Goal: Task Accomplishment & Management: Manage account settings

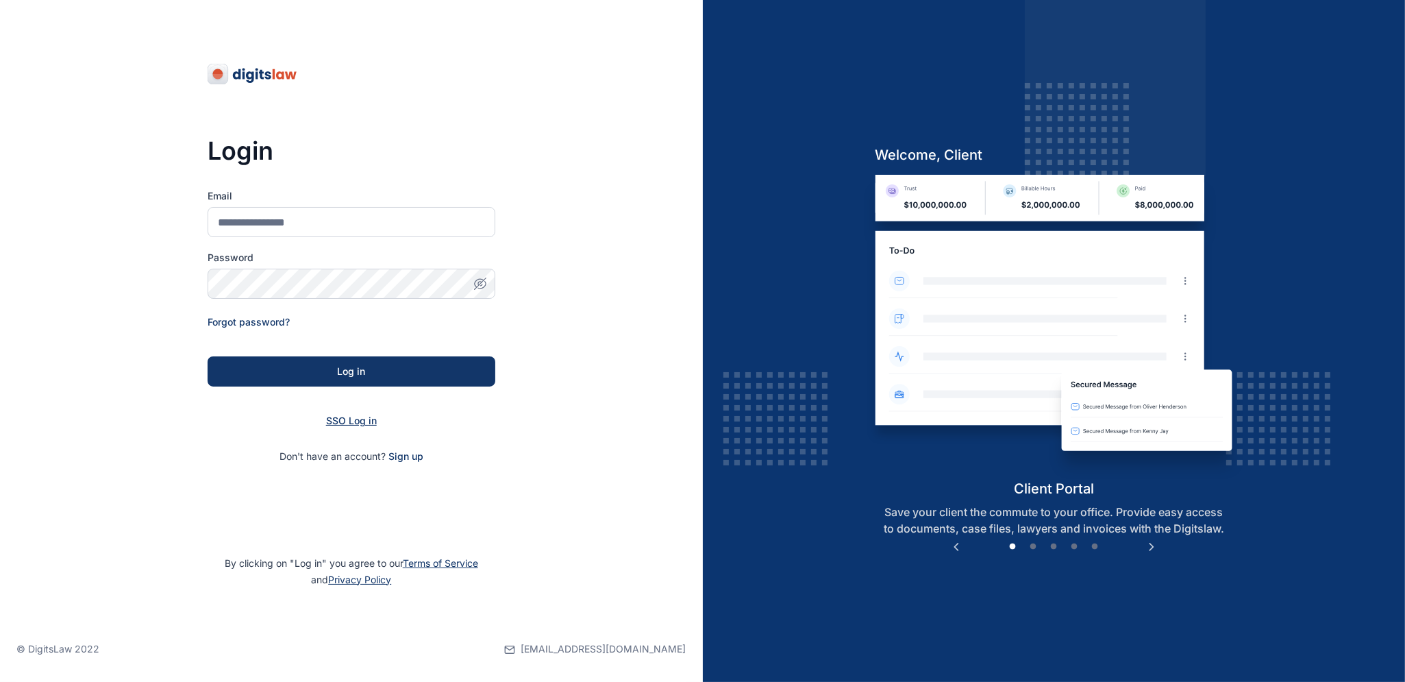
click at [360, 415] on span "SSO Log in" at bounding box center [351, 420] width 51 height 12
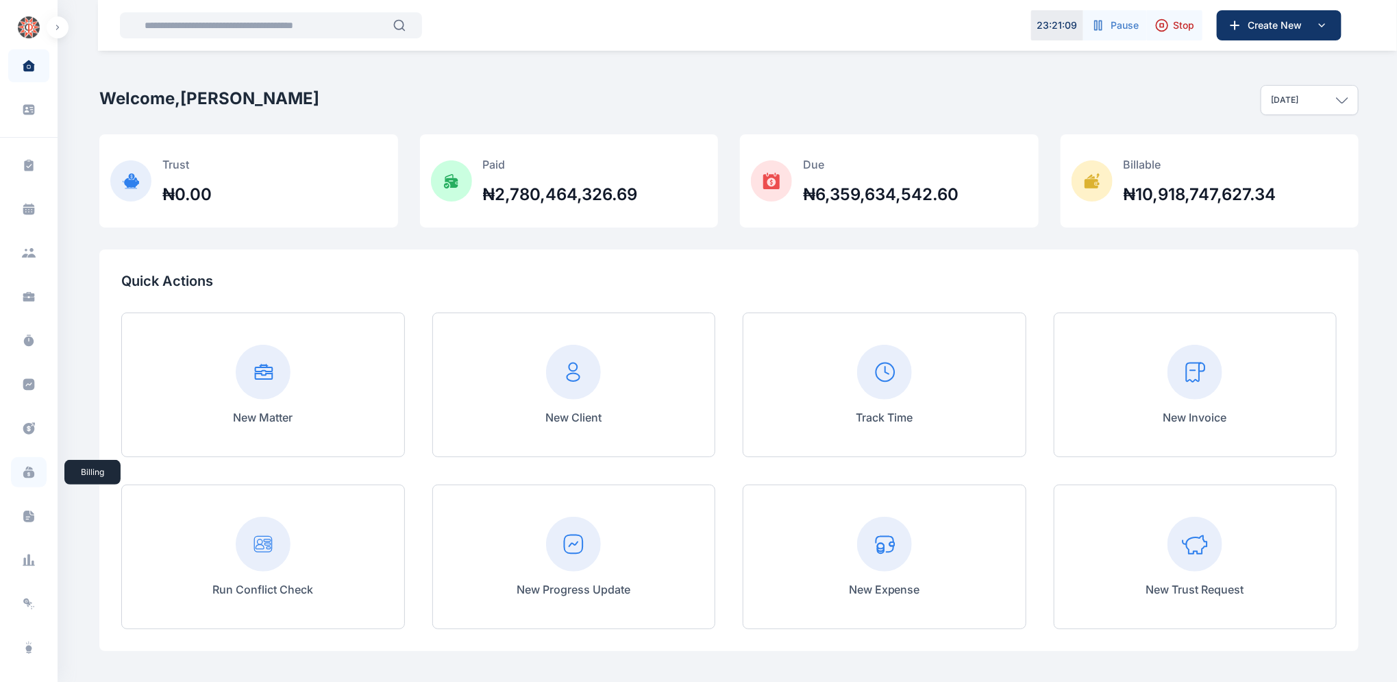
click at [25, 475] on icon at bounding box center [28, 475] width 11 height 8
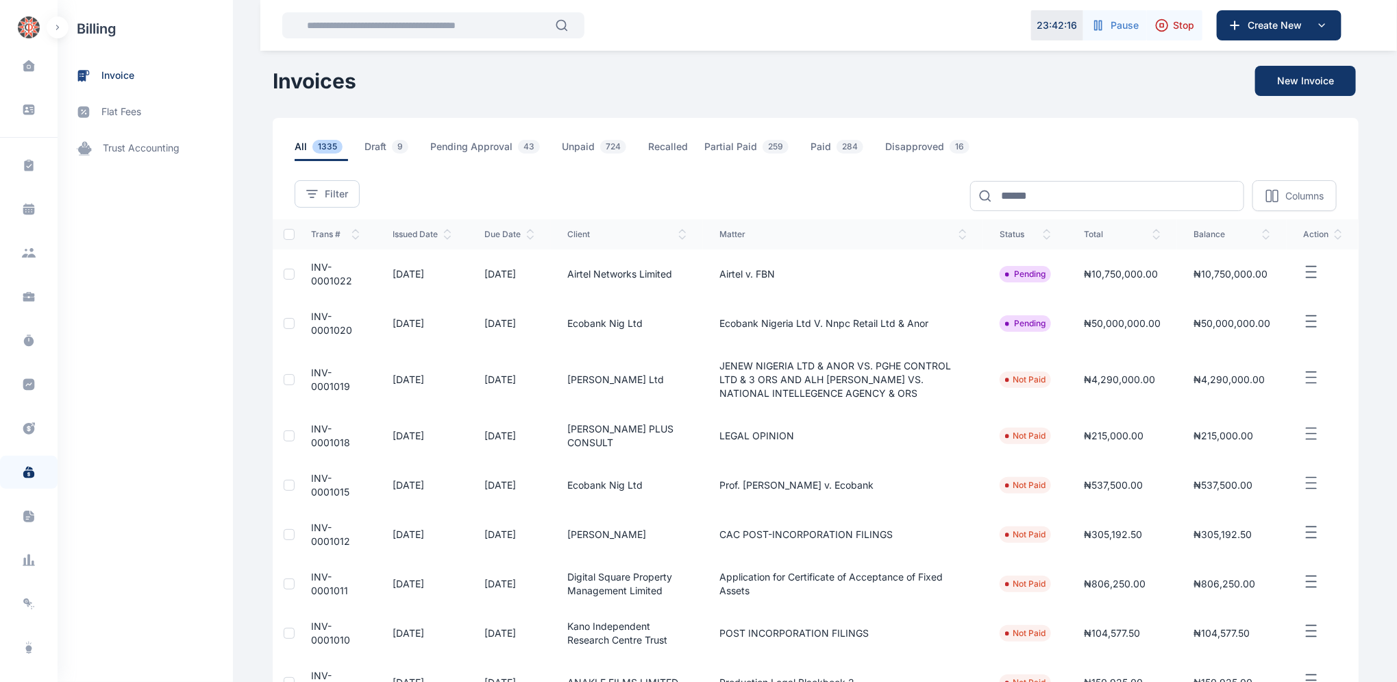
click at [311, 532] on span "INV-0001012" at bounding box center [330, 533] width 39 height 25
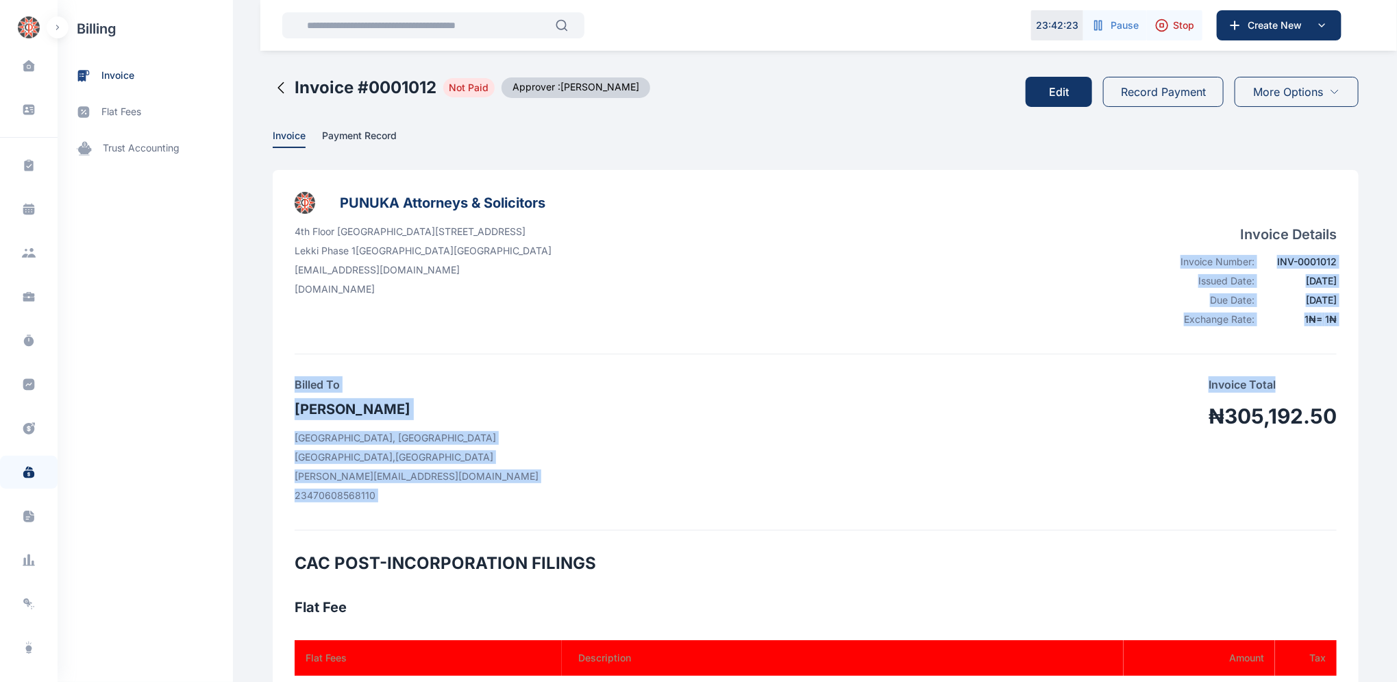
drag, startPoint x: 1390, startPoint y: 300, endPoint x: 1363, endPoint y: 362, distance: 67.8
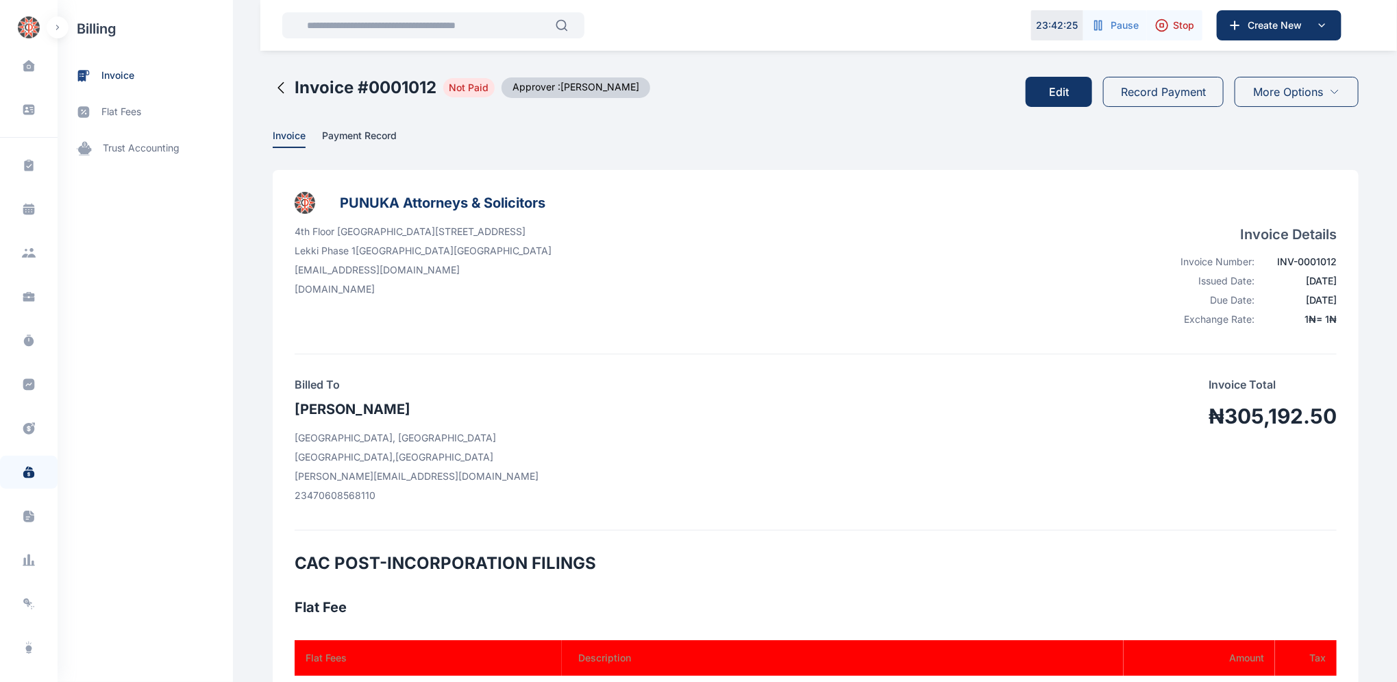
click at [977, 473] on div "Billed To [PERSON_NAME][GEOGRAPHIC_DATA], [GEOGRAPHIC_DATA] , [GEOGRAPHIC_DATA]…" at bounding box center [816, 442] width 1042 height 132
click at [1058, 92] on button "Edit" at bounding box center [1058, 92] width 66 height 30
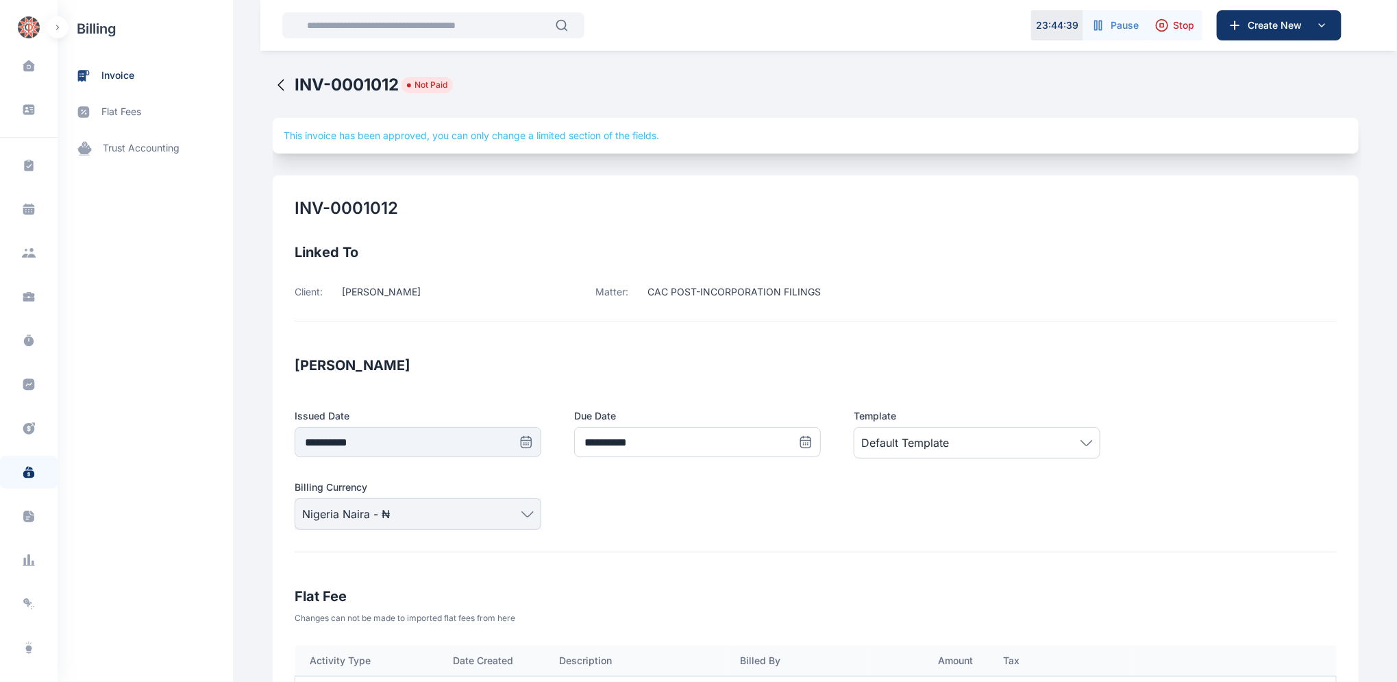
click at [273, 86] on icon at bounding box center [281, 85] width 16 height 16
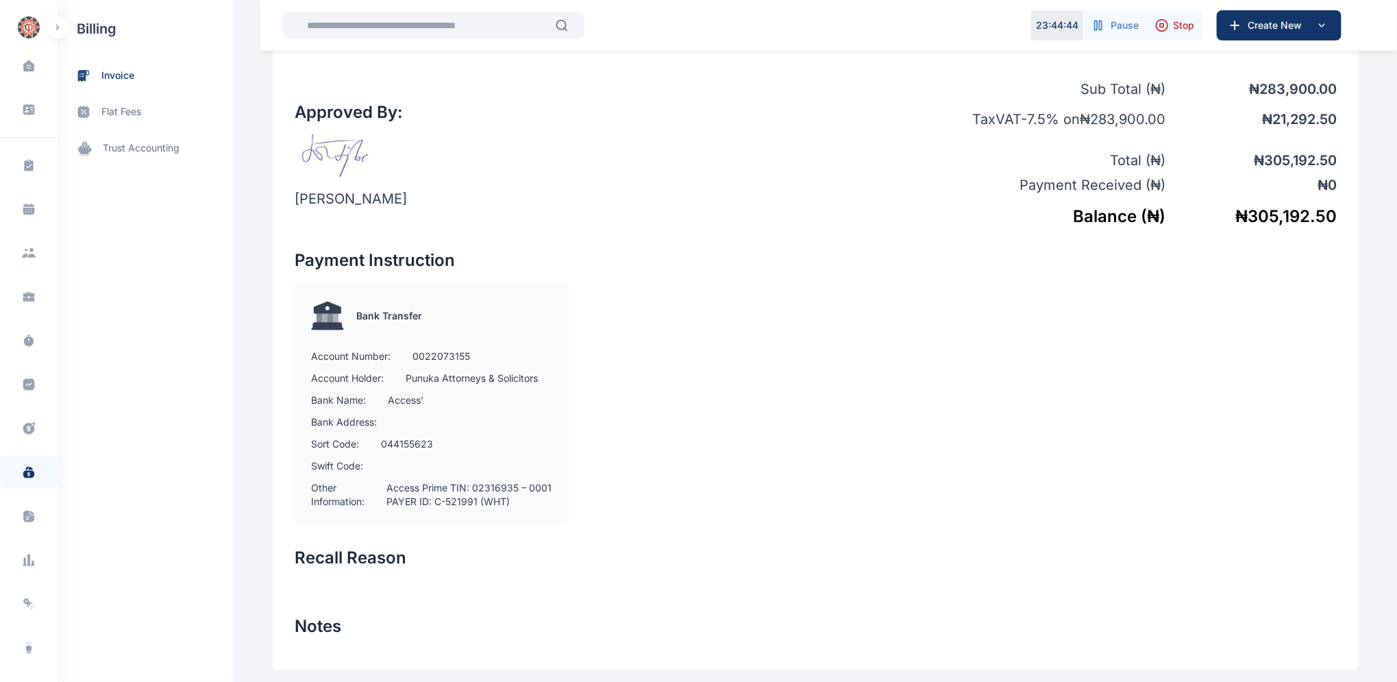
scroll to position [746, 0]
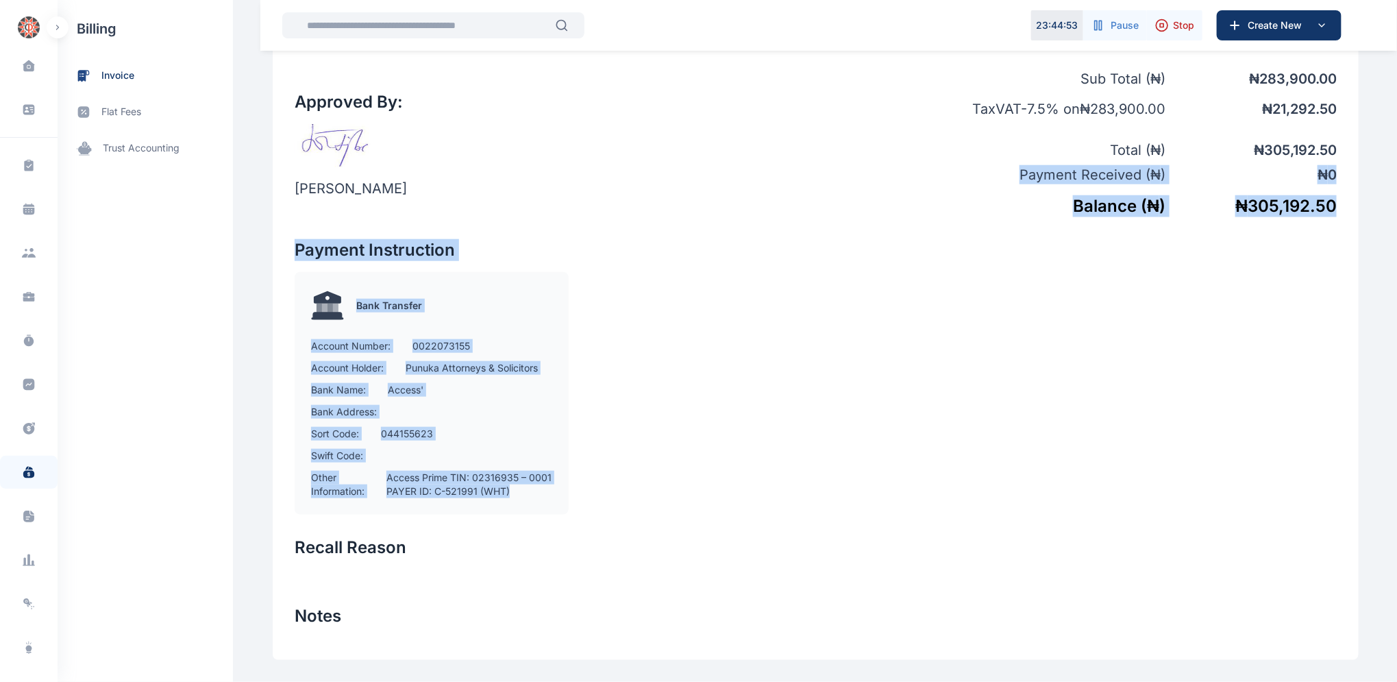
drag, startPoint x: 1396, startPoint y: 377, endPoint x: 1403, endPoint y: 138, distance: 239.2
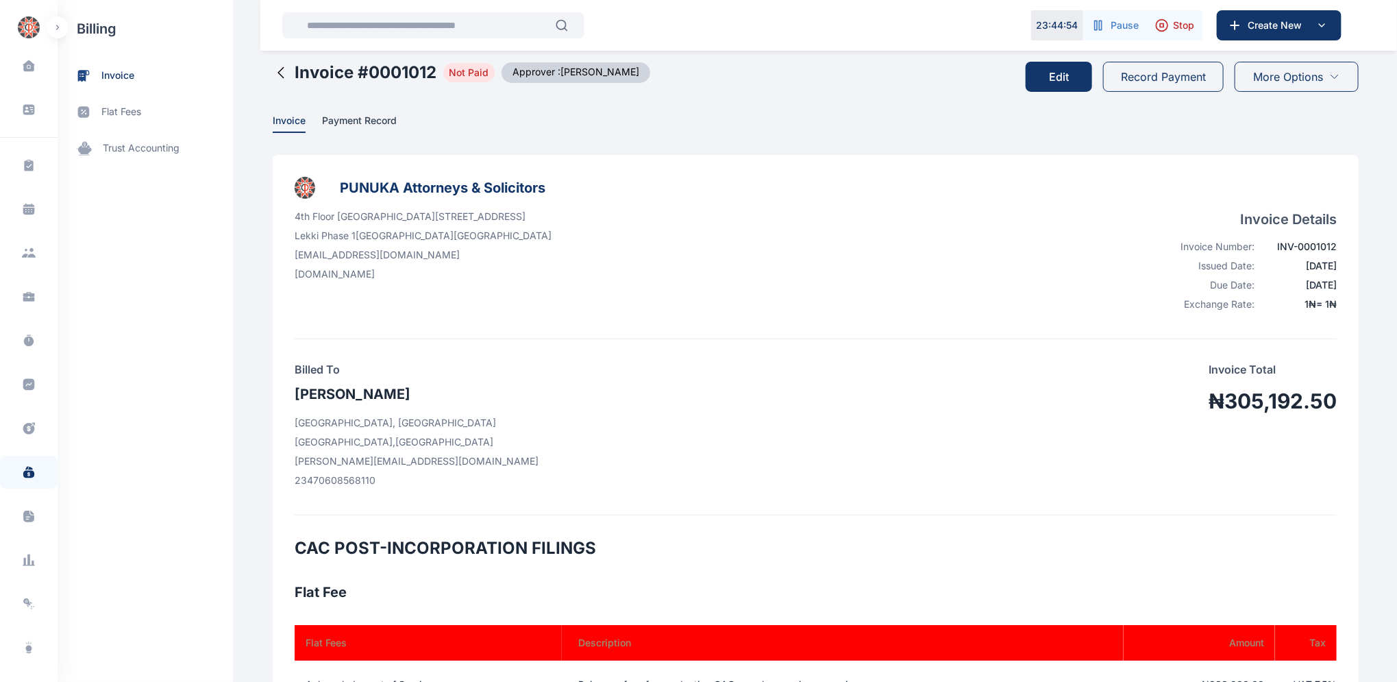
scroll to position [0, 0]
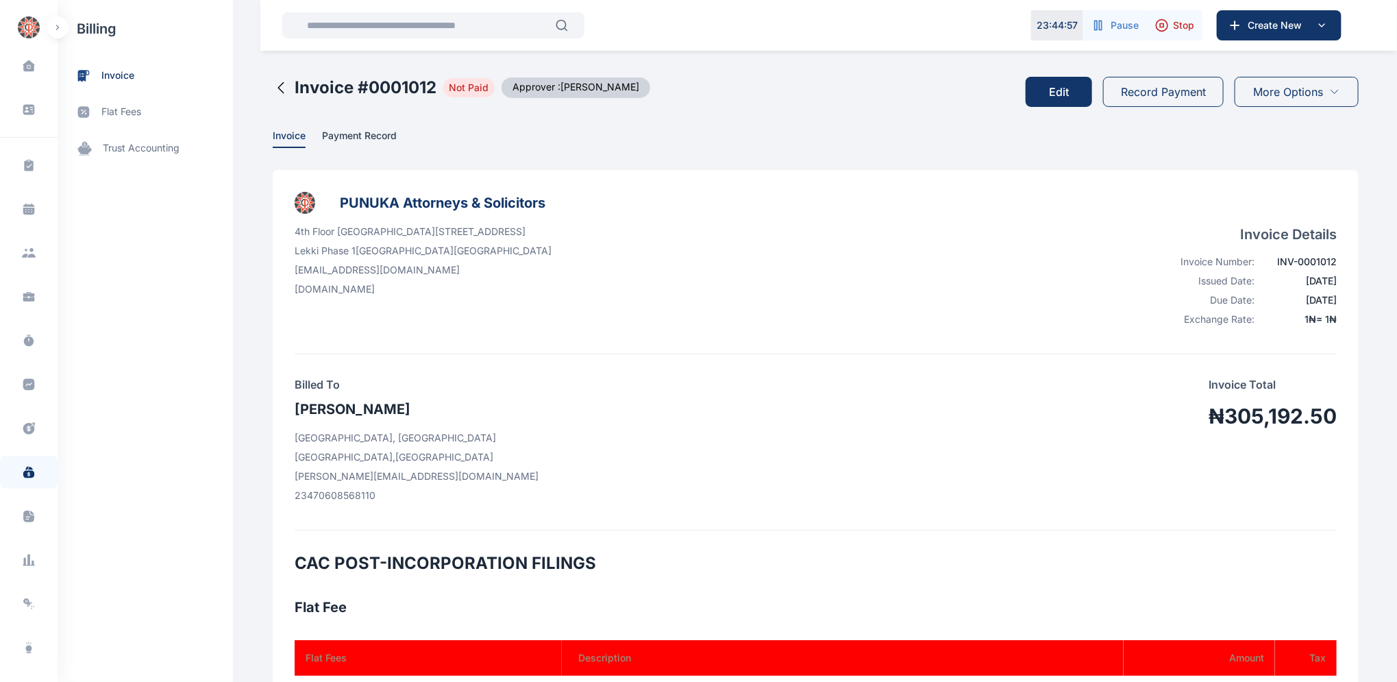
click at [273, 85] on icon at bounding box center [281, 87] width 16 height 16
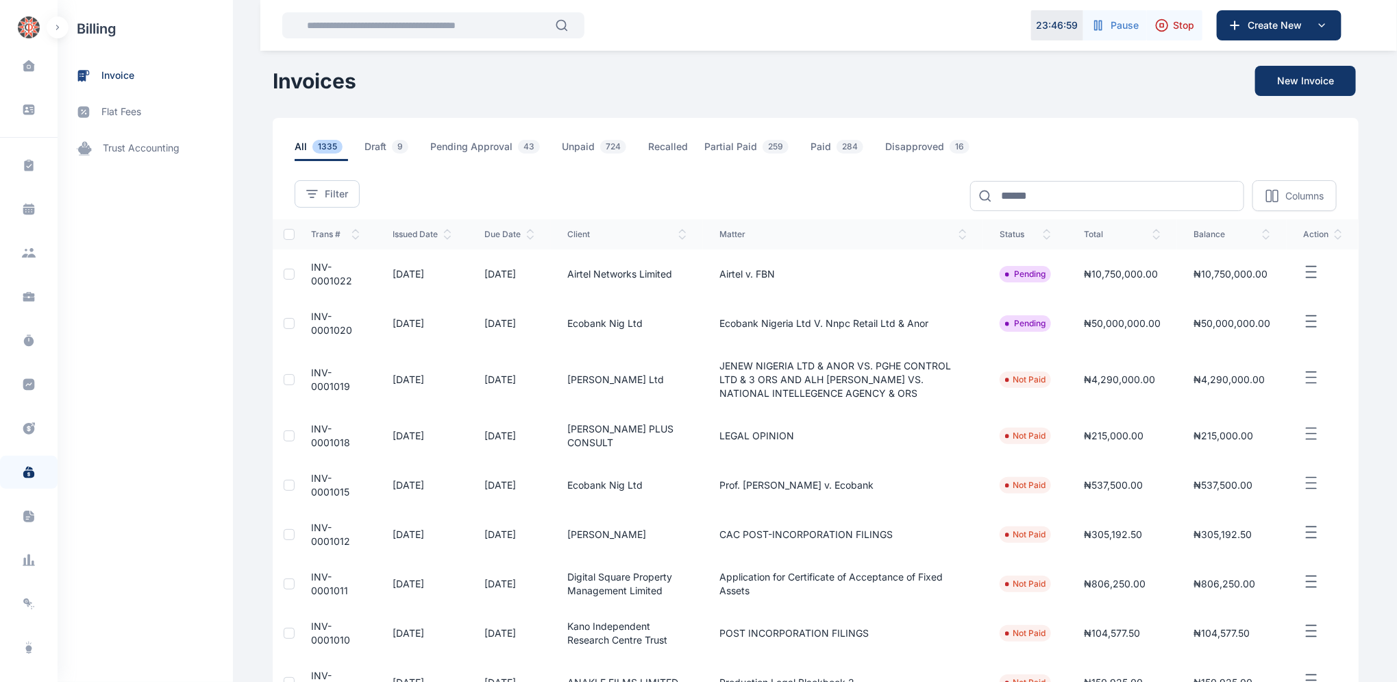
click at [314, 484] on td "INV-0001015" at bounding box center [336, 484] width 82 height 49
click at [314, 483] on span "INV-0001015" at bounding box center [330, 484] width 38 height 25
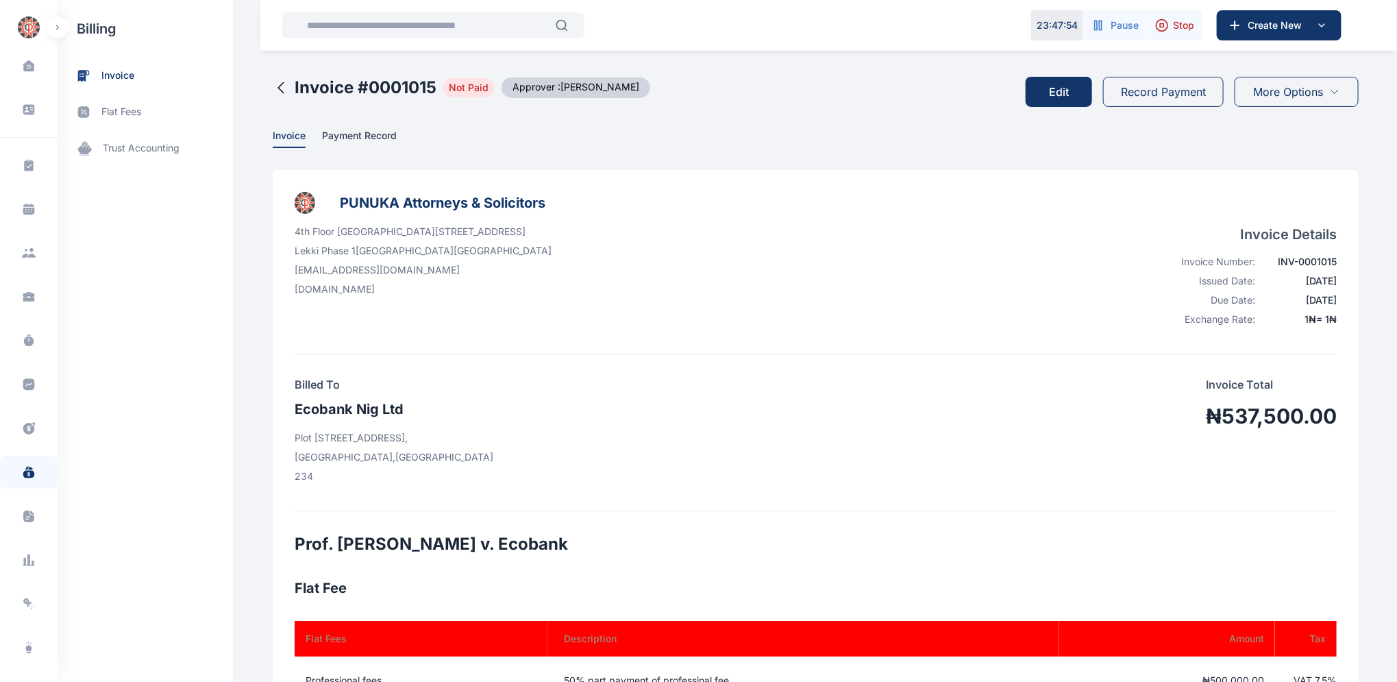
drag, startPoint x: 1059, startPoint y: 93, endPoint x: 1064, endPoint y: 84, distance: 10.7
click at [1059, 92] on button "Edit" at bounding box center [1058, 92] width 66 height 30
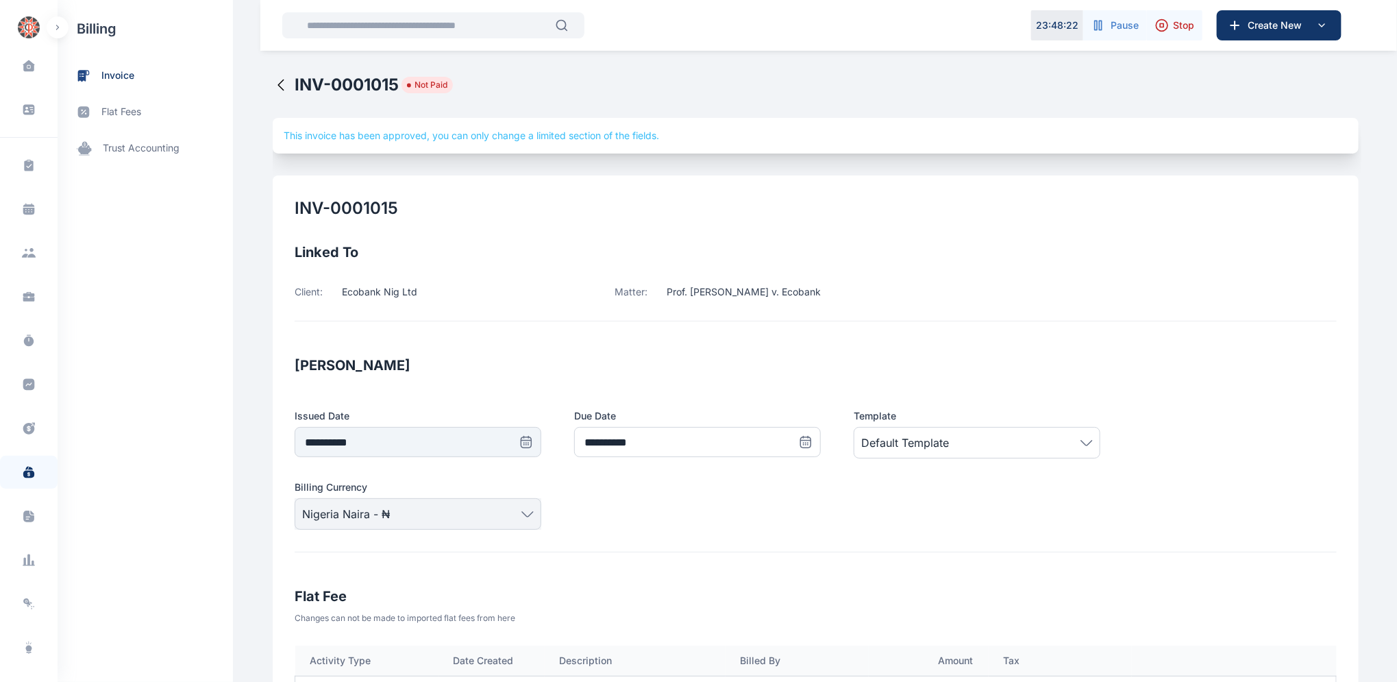
click at [278, 82] on icon at bounding box center [280, 85] width 5 height 10
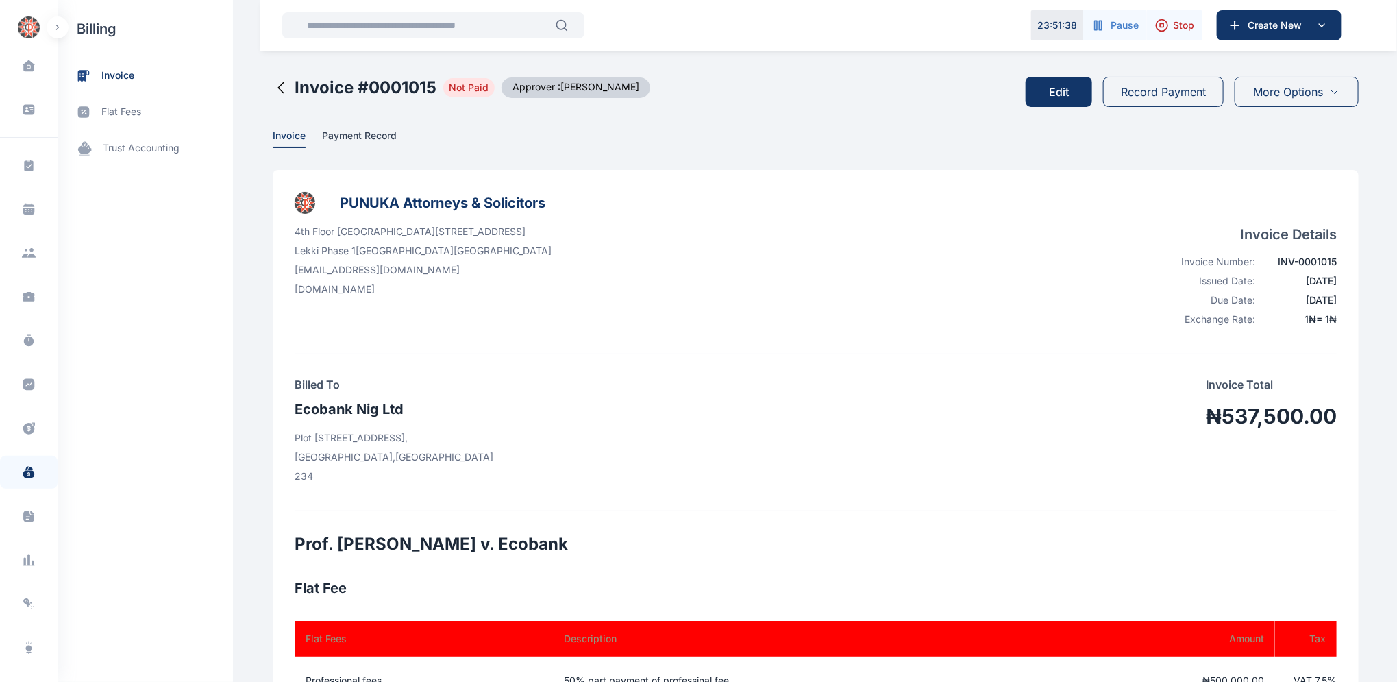
click at [274, 86] on icon at bounding box center [281, 87] width 16 height 16
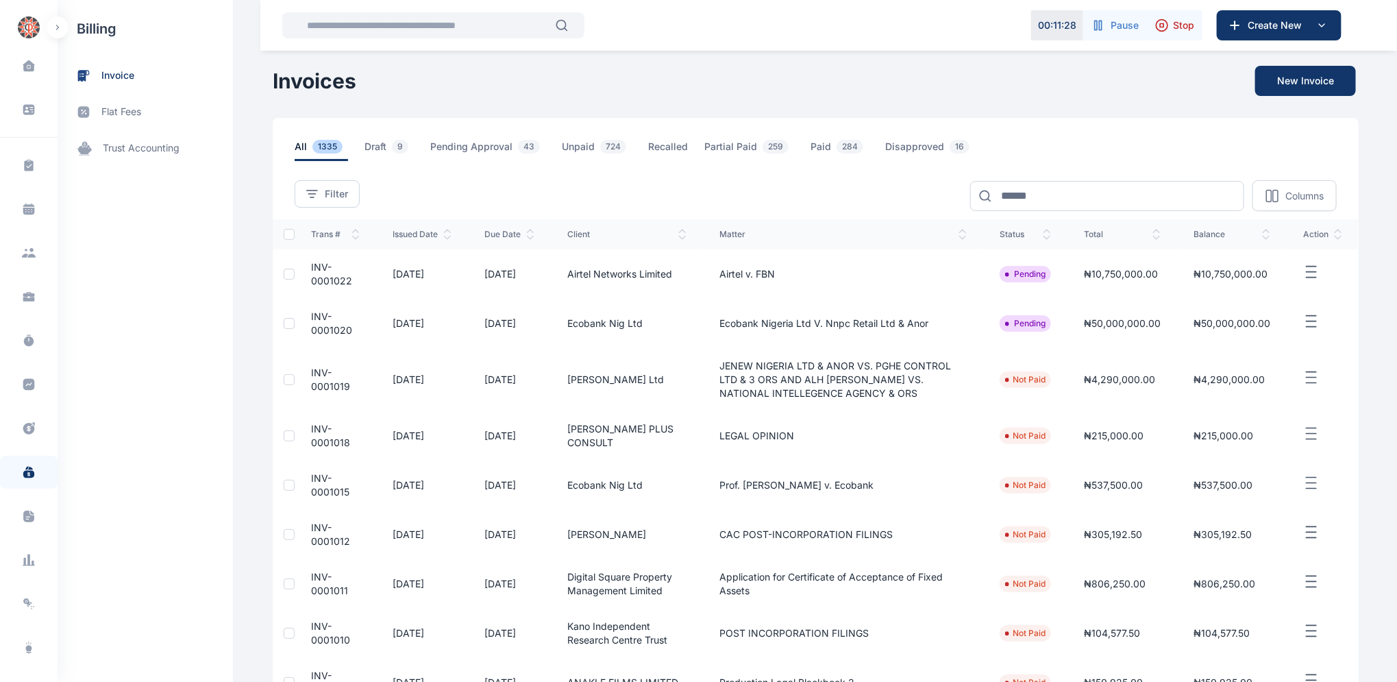
click at [312, 438] on span "INV-0001018" at bounding box center [330, 435] width 39 height 25
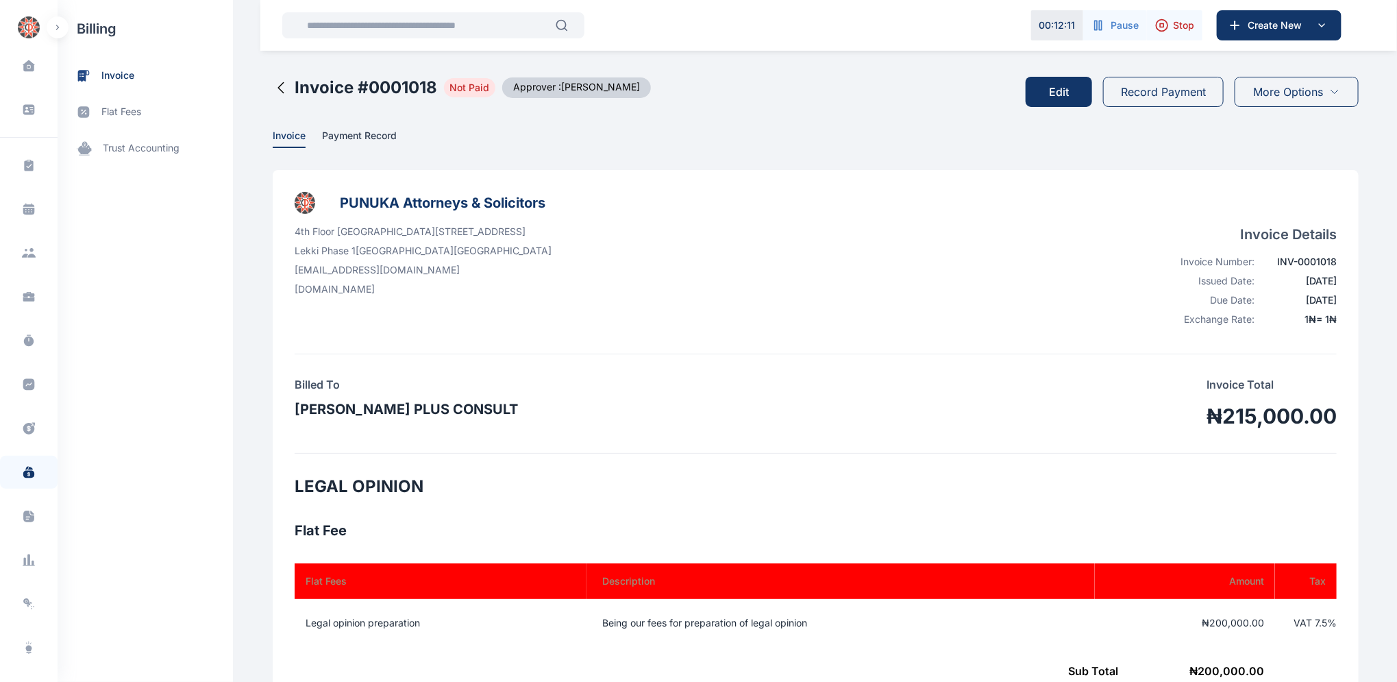
click at [1063, 91] on button "Edit" at bounding box center [1058, 92] width 66 height 30
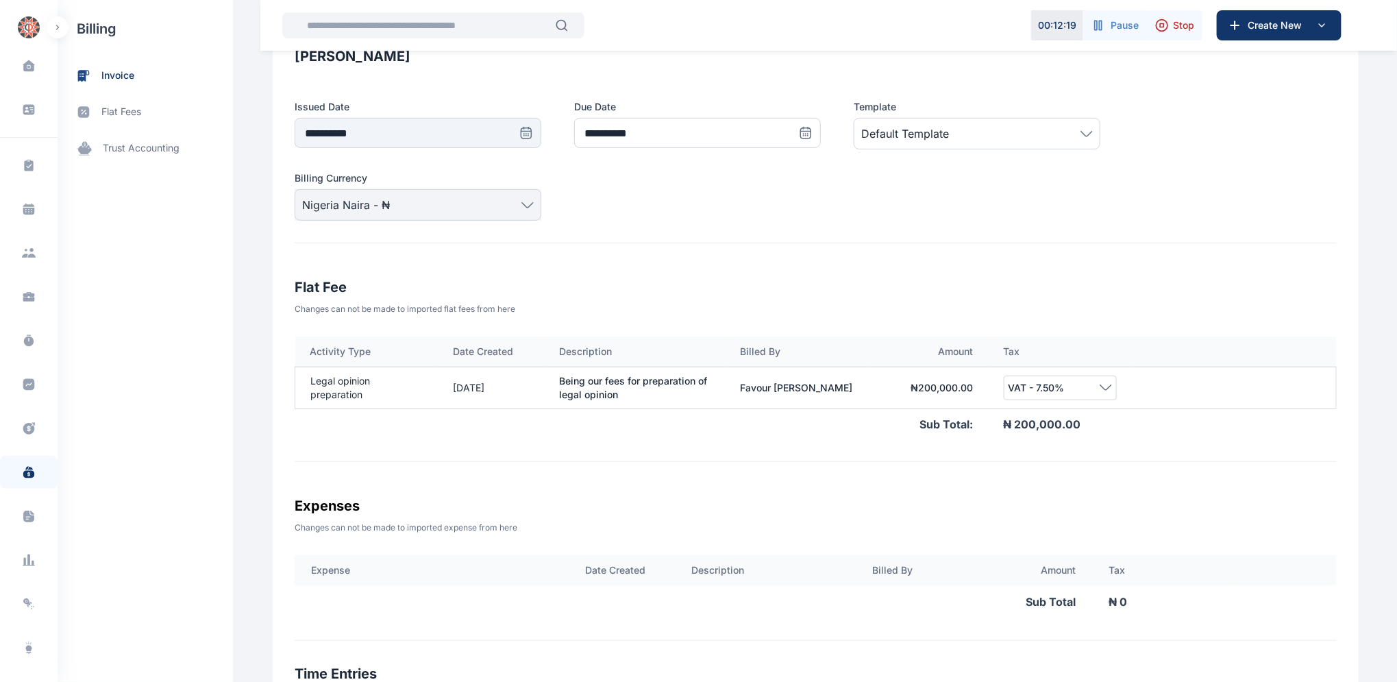
scroll to position [310, 0]
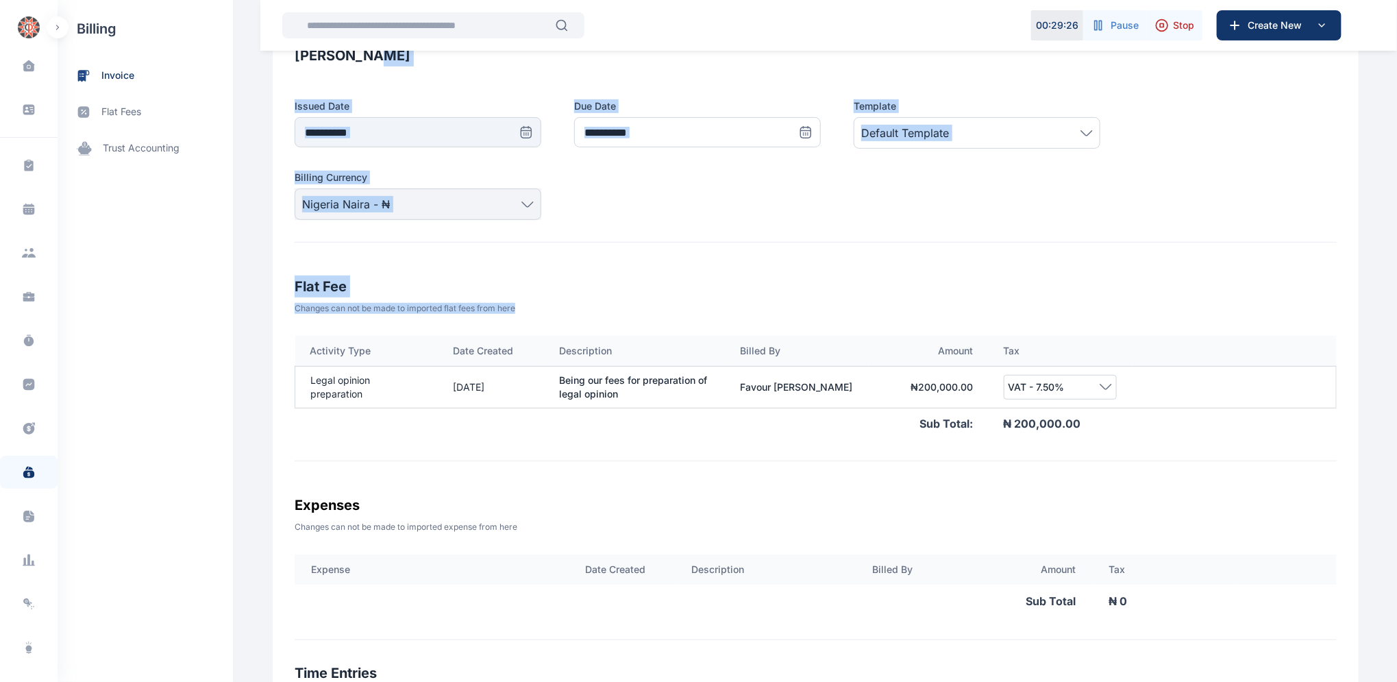
drag, startPoint x: 1395, startPoint y: 416, endPoint x: 1403, endPoint y: 47, distance: 370.0
click at [1397, 47] on html "**********" at bounding box center [698, 420] width 1397 height 1460
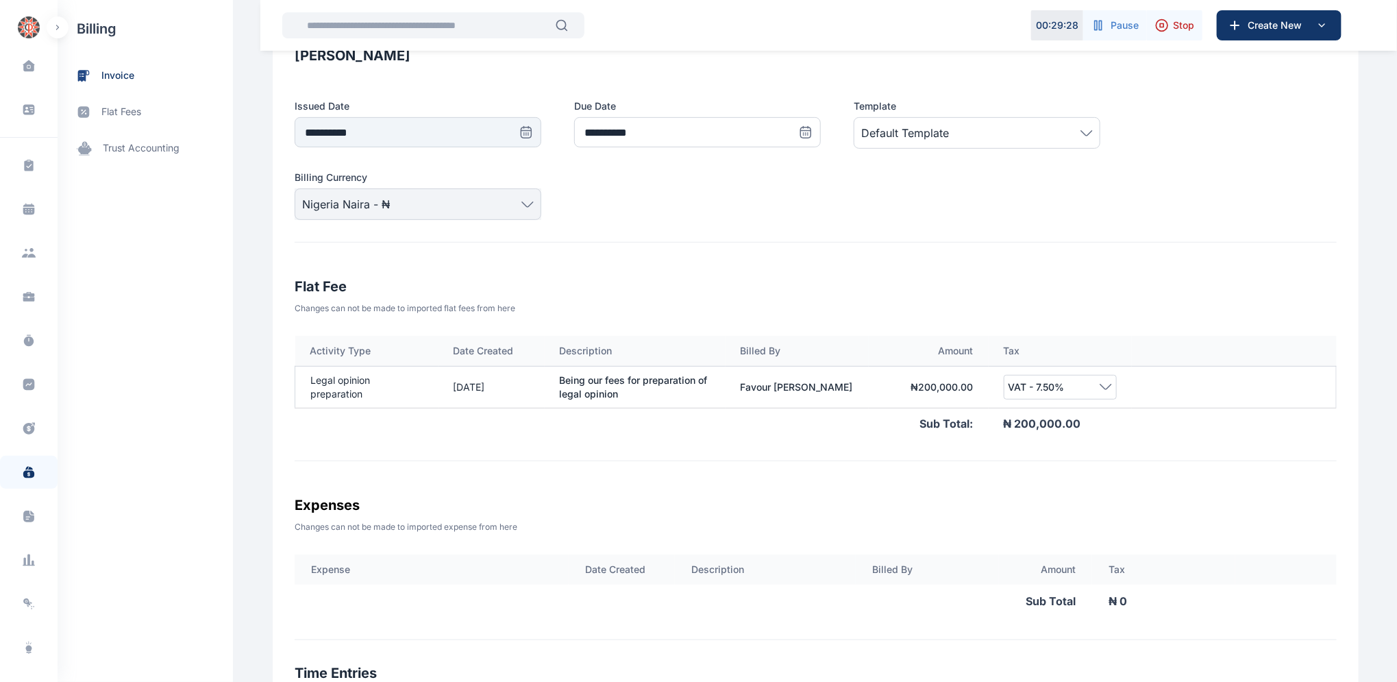
click at [703, 476] on div "**********" at bounding box center [816, 424] width 1086 height 1117
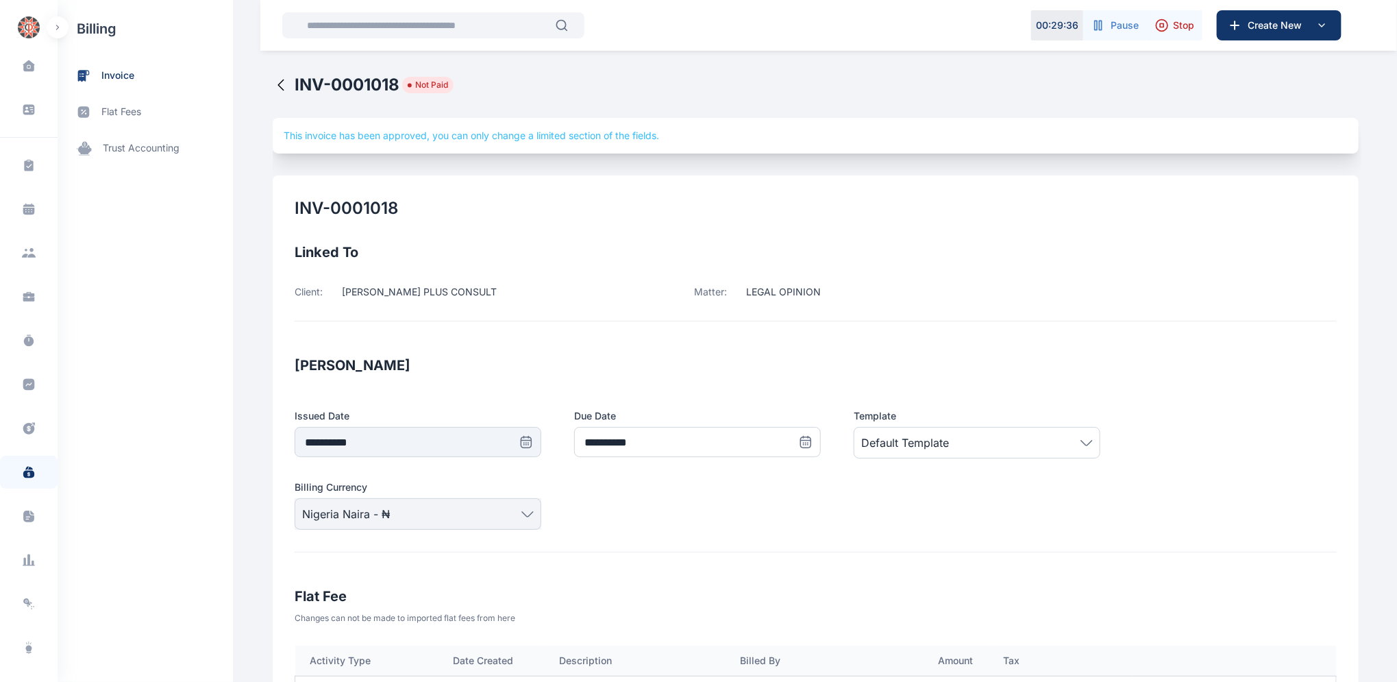
click at [278, 83] on icon at bounding box center [280, 85] width 5 height 10
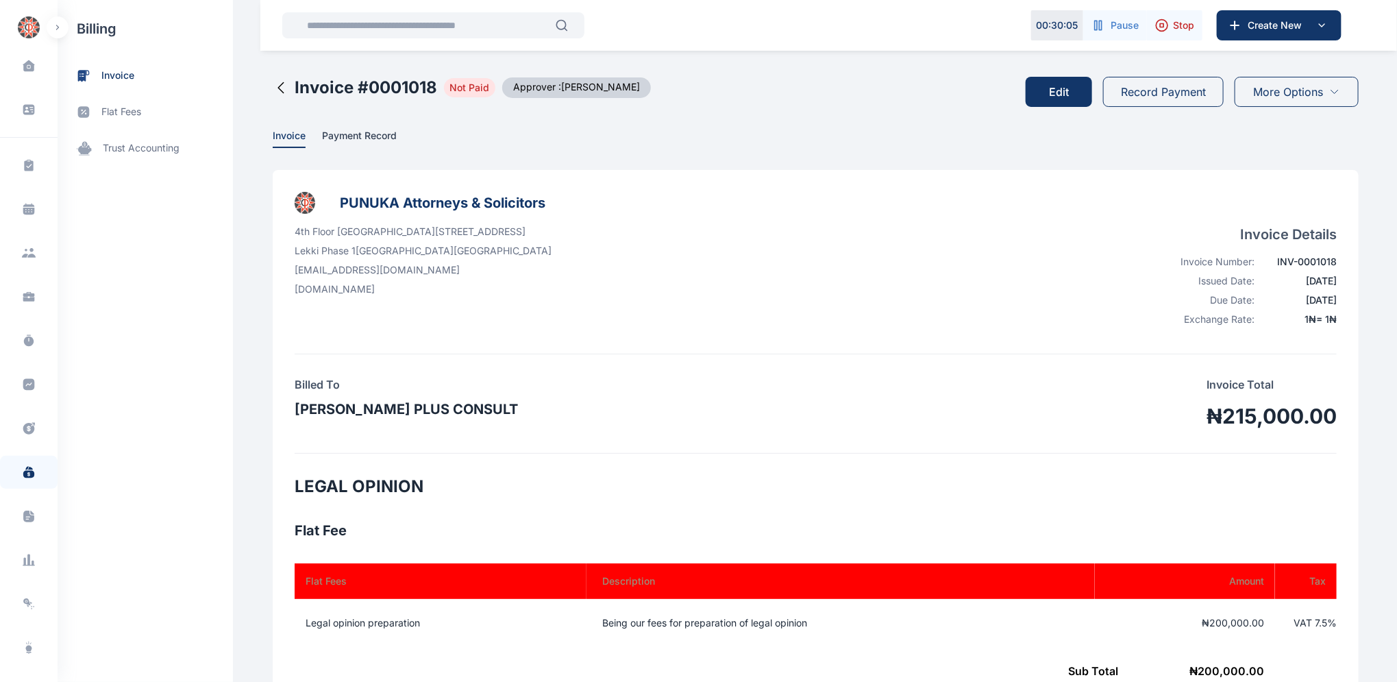
click at [278, 88] on icon at bounding box center [280, 88] width 5 height 10
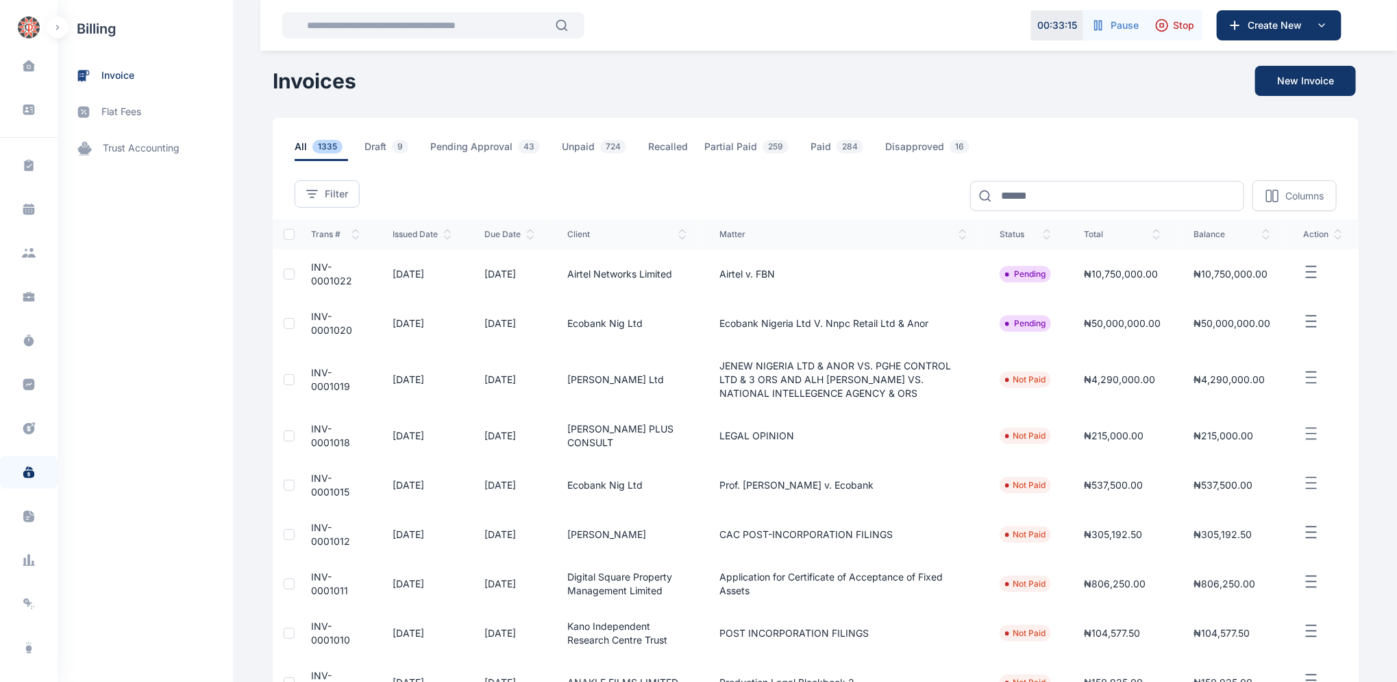
click at [301, 390] on td "INV-0001019" at bounding box center [336, 379] width 82 height 63
click at [311, 374] on span "INV-0001019" at bounding box center [330, 378] width 39 height 25
click at [311, 375] on span "INV-0001019" at bounding box center [330, 378] width 39 height 25
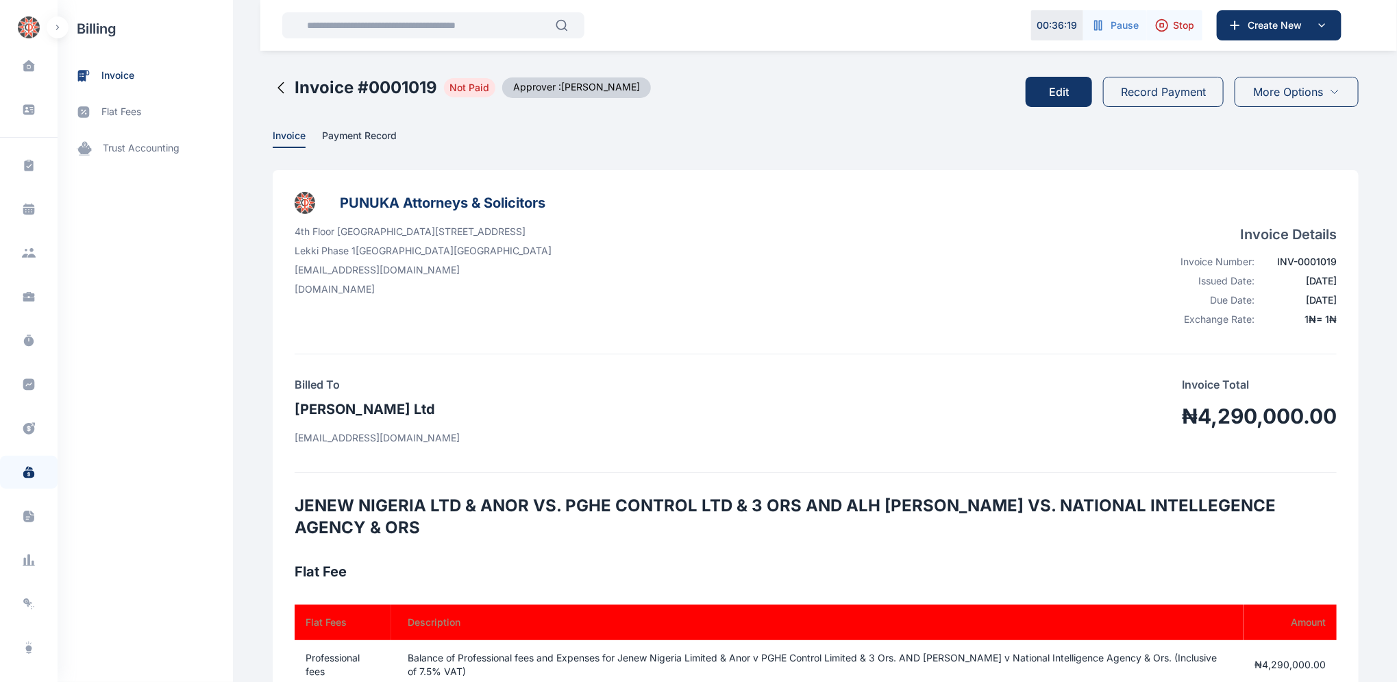
click at [1056, 90] on button "Edit" at bounding box center [1058, 92] width 66 height 30
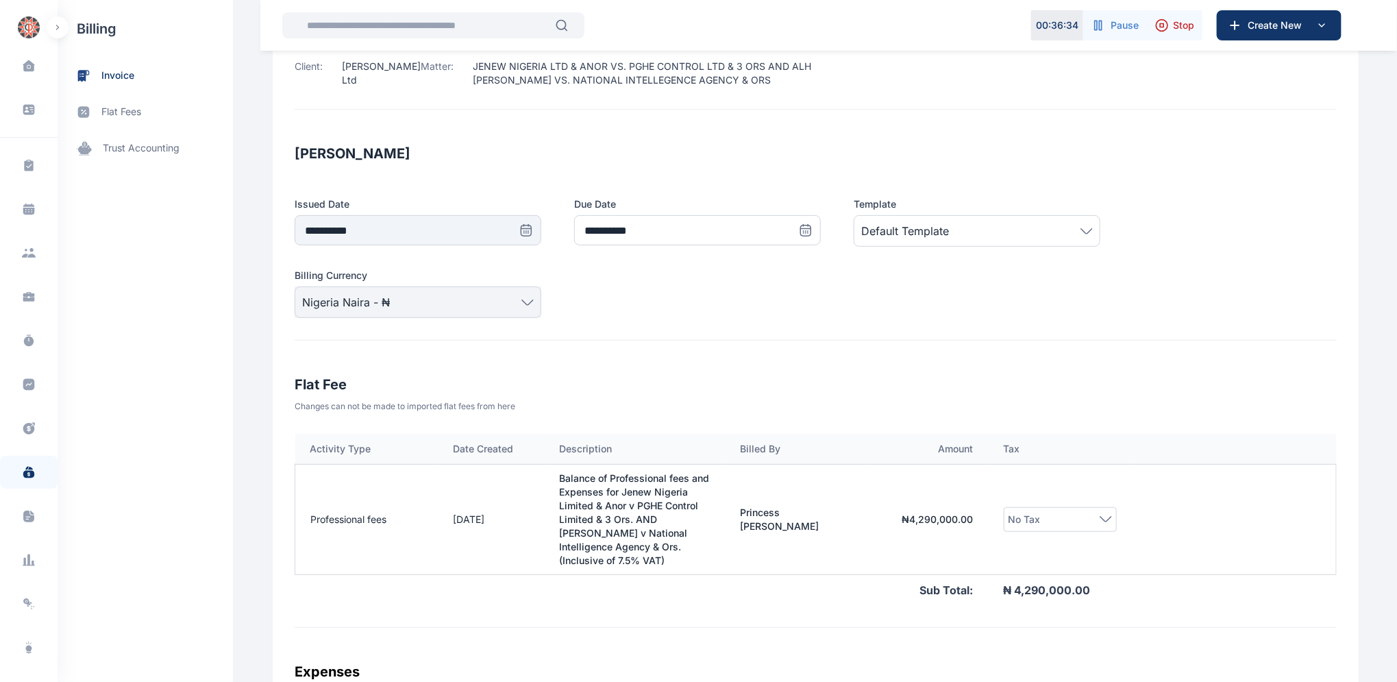
scroll to position [221, 0]
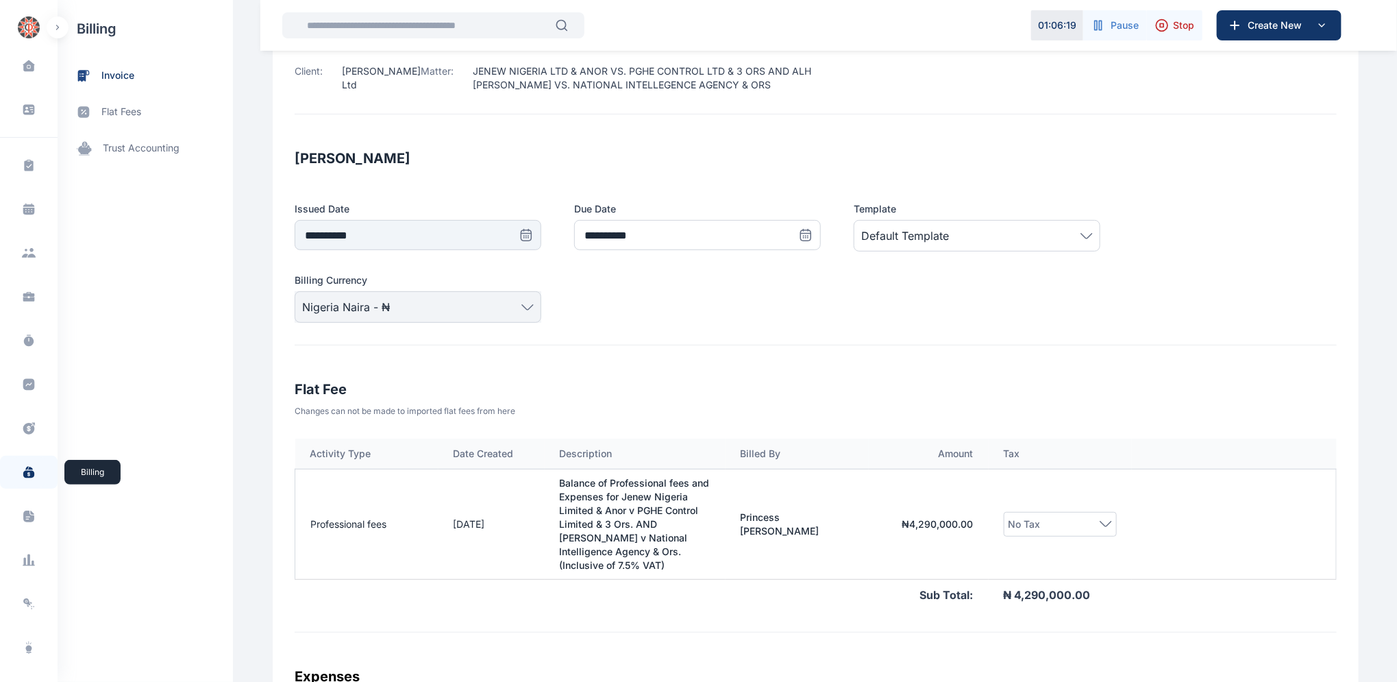
click at [27, 471] on icon at bounding box center [28, 475] width 11 height 8
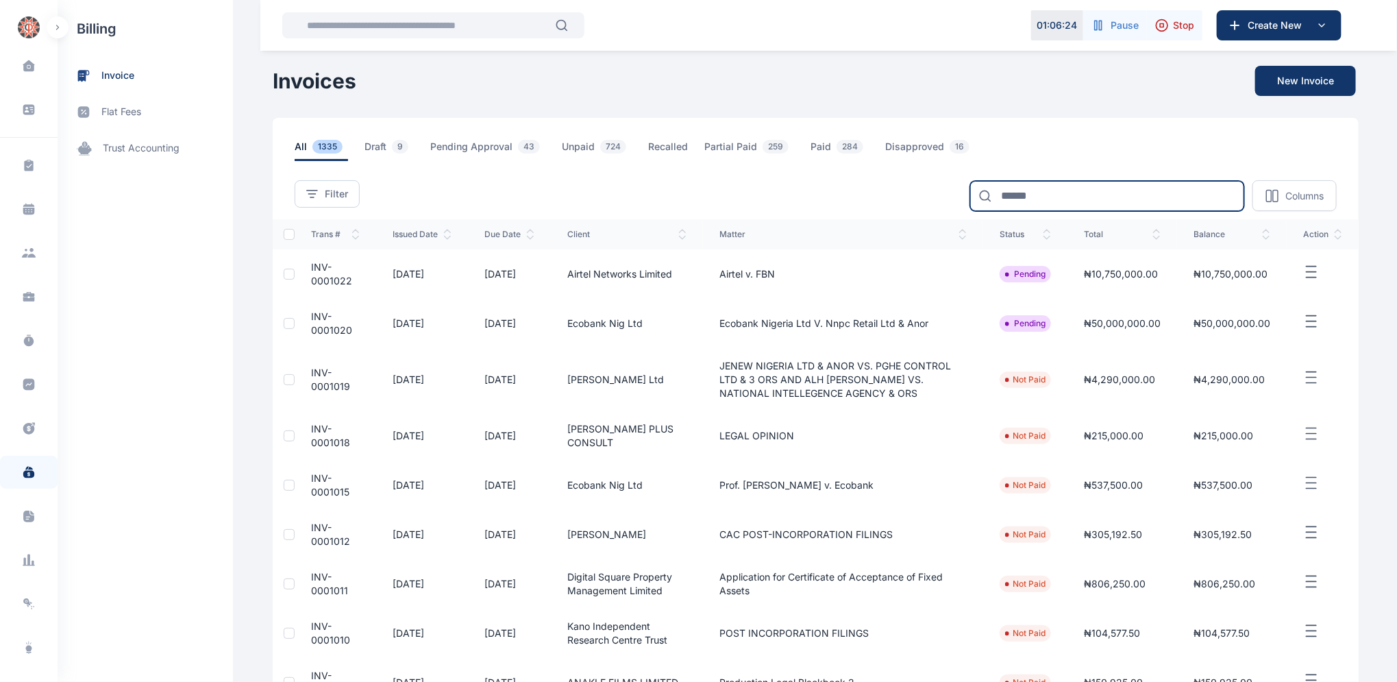
click at [1037, 195] on input at bounding box center [1107, 196] width 274 height 30
type input "****"
